Goal: Feedback & Contribution: Contribute content

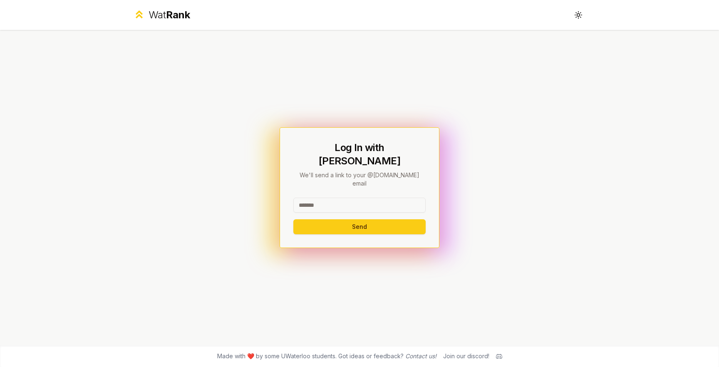
click at [354, 198] on input at bounding box center [359, 205] width 132 height 15
type input "********"
click at [293, 219] on button "Send" at bounding box center [359, 226] width 132 height 15
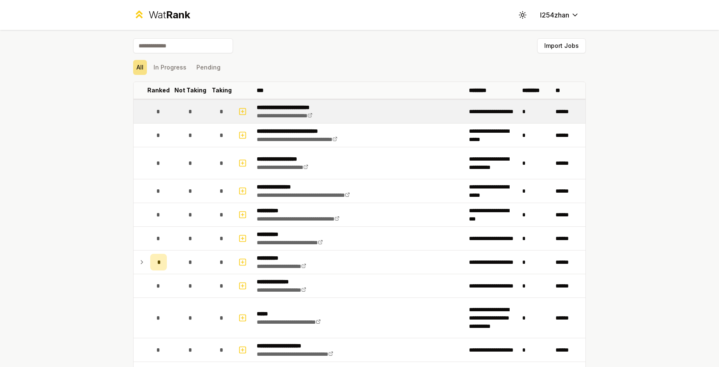
scroll to position [50, 0]
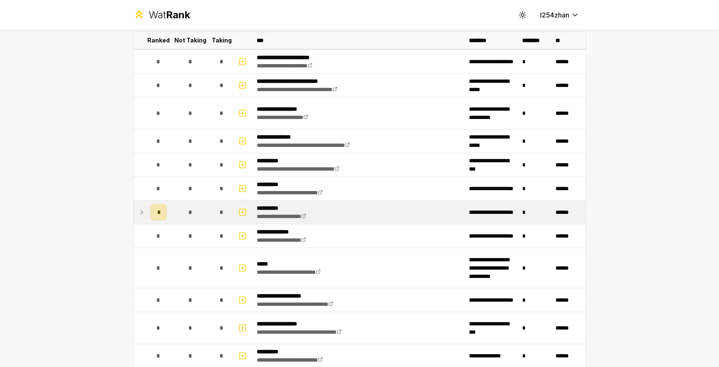
click at [134, 212] on td at bounding box center [140, 211] width 13 height 23
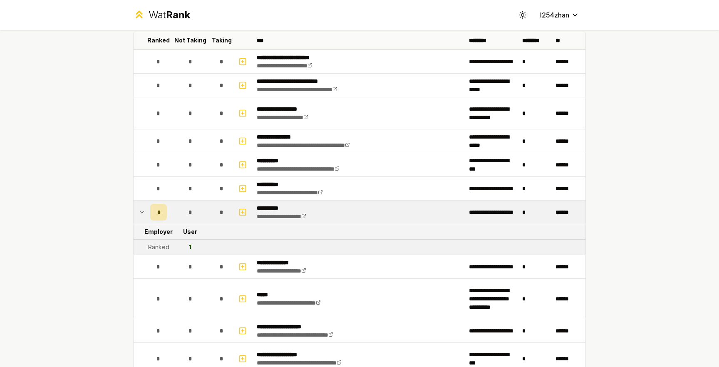
click at [135, 211] on td at bounding box center [140, 211] width 13 height 23
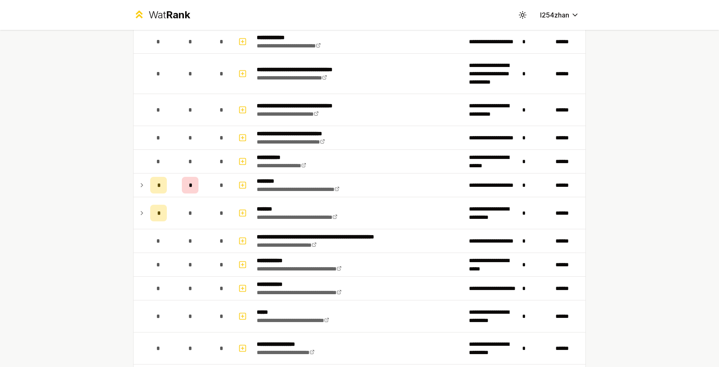
scroll to position [898, 0]
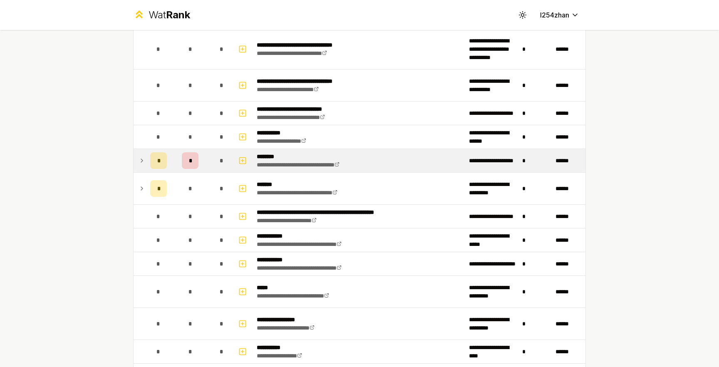
click at [156, 163] on div "*" at bounding box center [158, 160] width 17 height 17
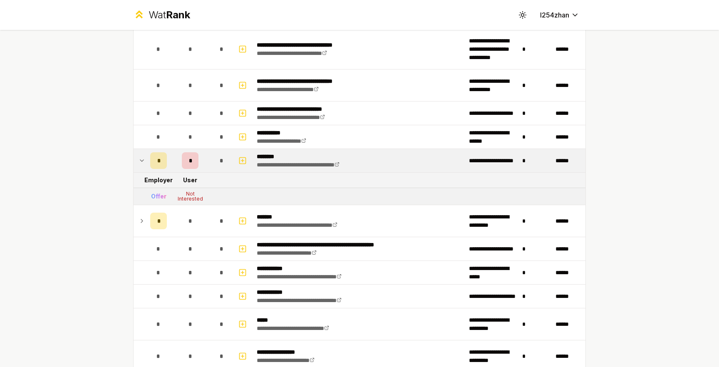
click at [141, 159] on icon at bounding box center [142, 161] width 7 height 10
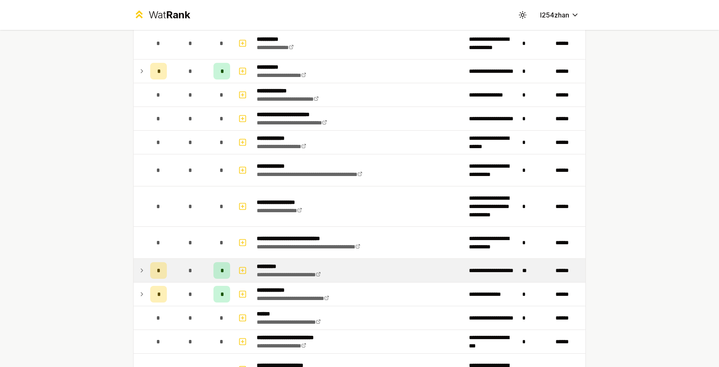
scroll to position [1747, 0]
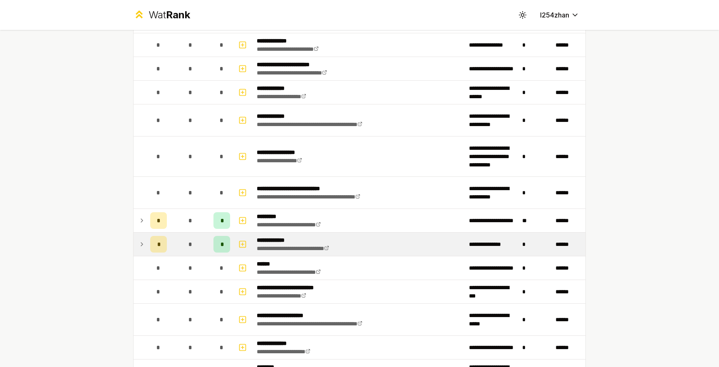
click at [134, 247] on td at bounding box center [140, 244] width 13 height 23
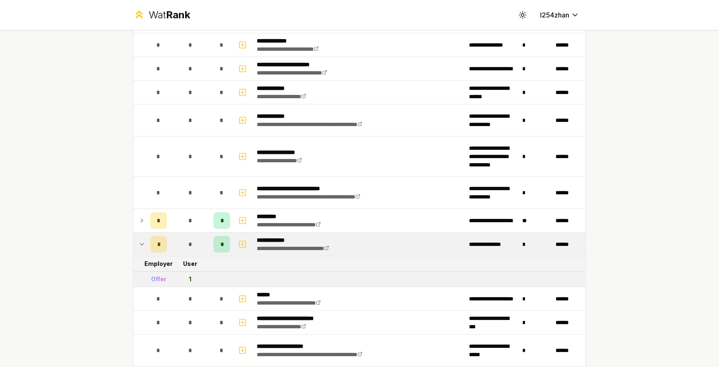
click at [139, 246] on icon at bounding box center [142, 244] width 7 height 10
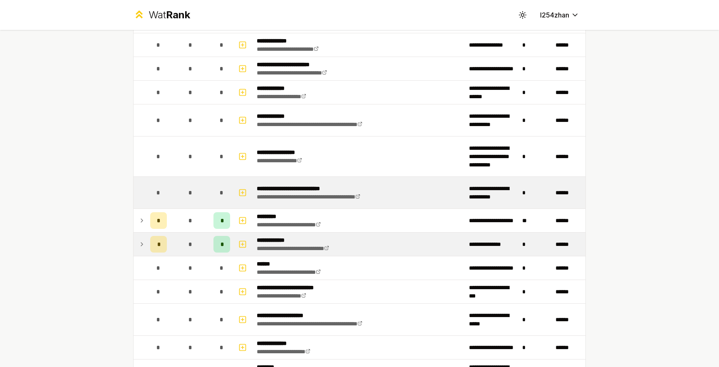
scroll to position [1521, 0]
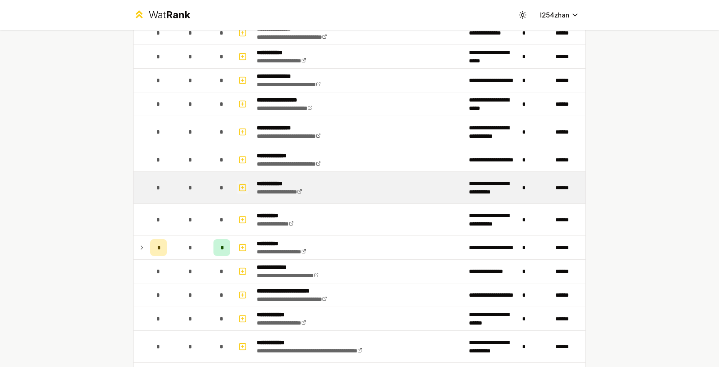
click at [238, 188] on icon "button" at bounding box center [242, 188] width 8 height 10
select select
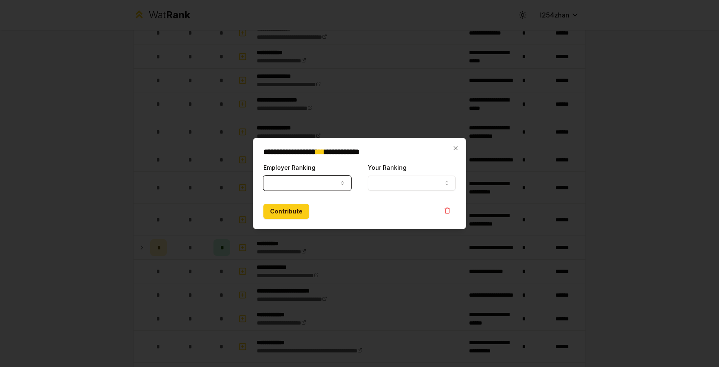
click at [313, 176] on button "Employer Ranking" at bounding box center [307, 183] width 88 height 15
select select "*****"
click at [418, 185] on button "Your Ranking" at bounding box center [412, 183] width 88 height 15
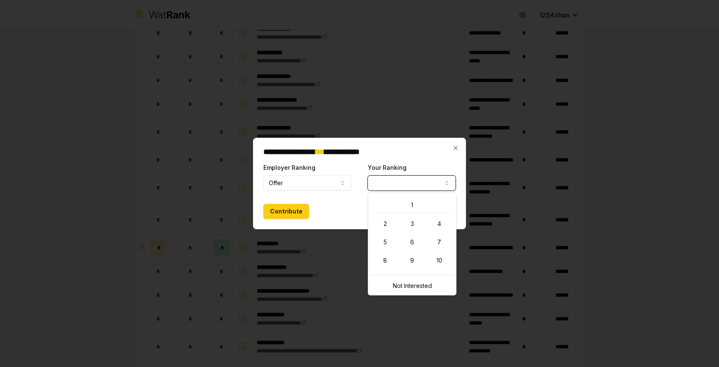
select select "**********"
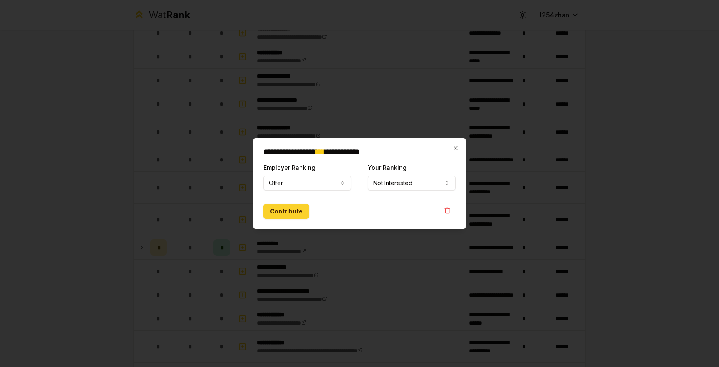
click at [293, 213] on button "Contribute" at bounding box center [286, 211] width 46 height 15
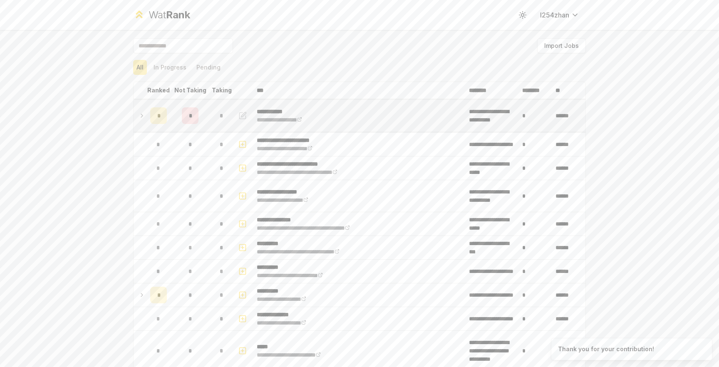
click at [141, 117] on icon at bounding box center [142, 115] width 2 height 3
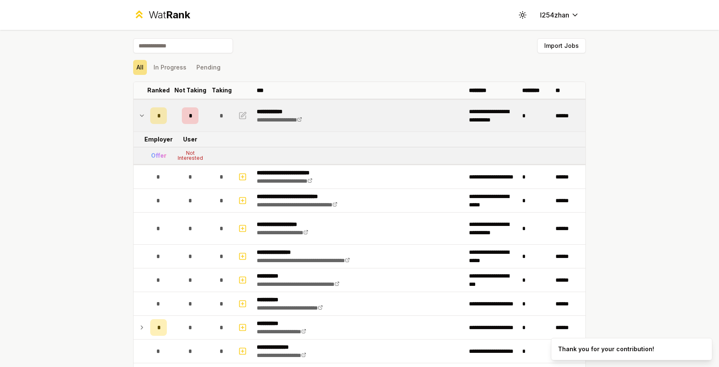
click at [158, 156] on div "Offer" at bounding box center [158, 155] width 15 height 8
click at [140, 116] on icon at bounding box center [142, 116] width 7 height 10
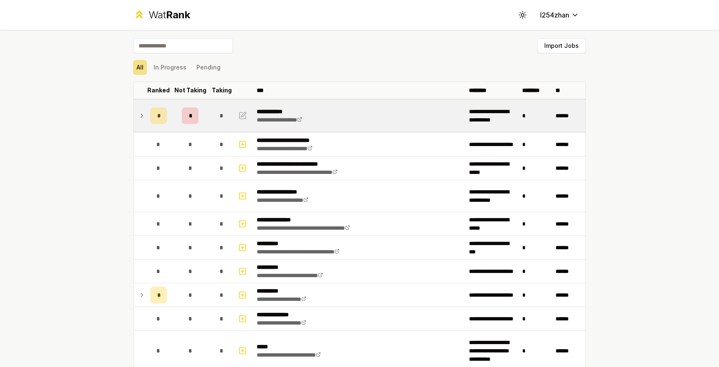
click at [372, 67] on div "All In Progress Pending" at bounding box center [359, 67] width 453 height 15
click at [140, 113] on icon at bounding box center [142, 116] width 7 height 10
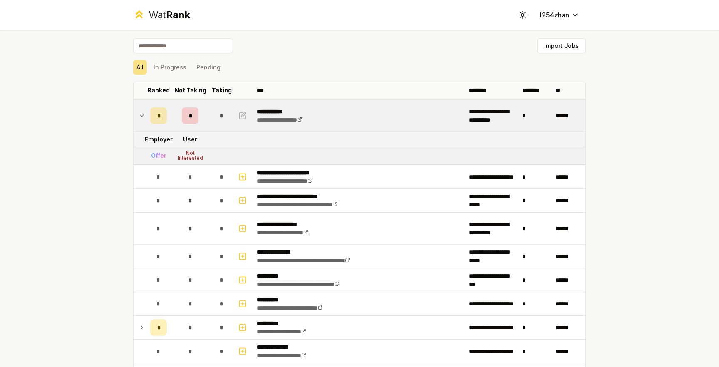
click at [140, 113] on icon at bounding box center [142, 116] width 7 height 10
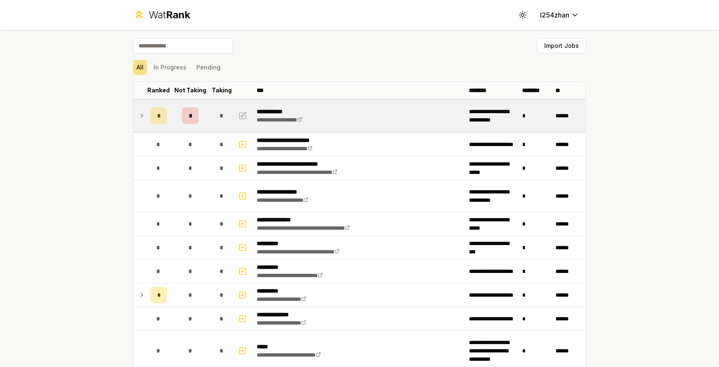
click at [361, 64] on div "All In Progress Pending" at bounding box center [359, 67] width 453 height 15
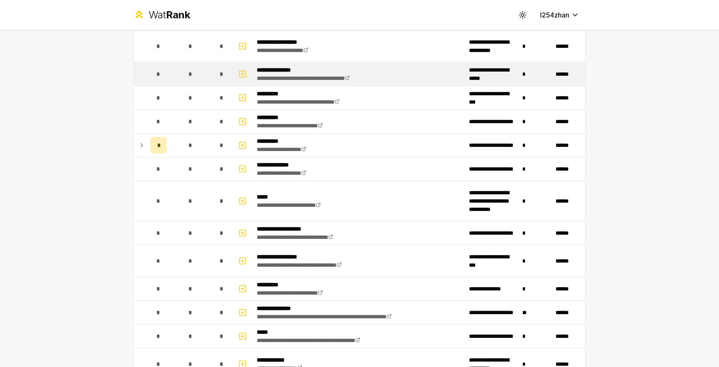
scroll to position [200, 0]
